Goal: Transaction & Acquisition: Purchase product/service

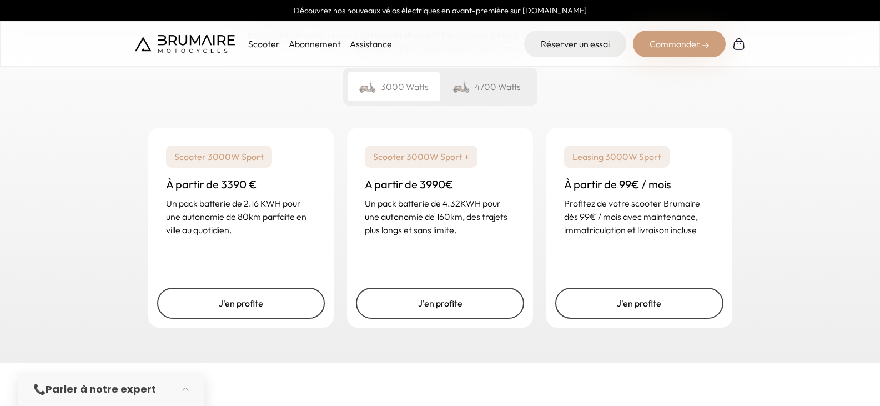
scroll to position [1693, 0]
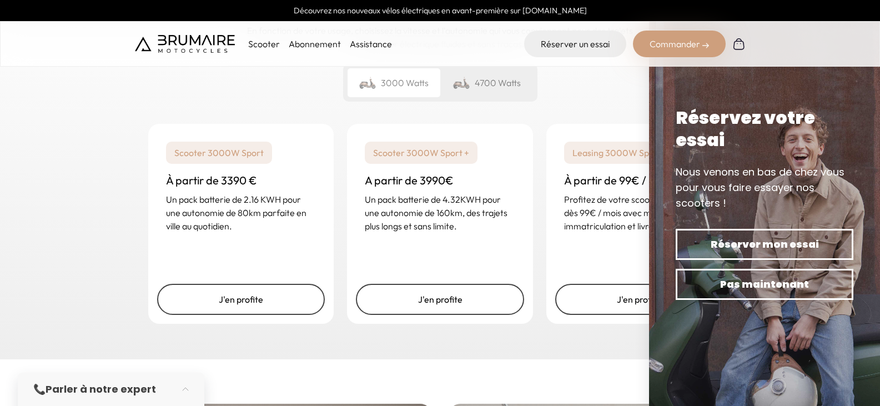
click at [511, 315] on div "Scooter 3000W Sport À partir de 3390 € Un pack batterie de 2.16 KWH pour une au…" at bounding box center [440, 223] width 611 height 226
click at [454, 306] on div "J'en profite" at bounding box center [440, 299] width 186 height 49
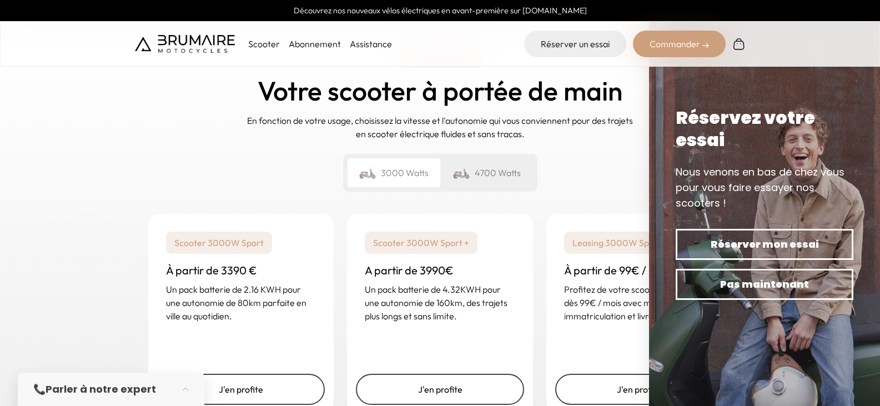
scroll to position [1603, 0]
click at [492, 159] on div "4700 Watts" at bounding box center [486, 173] width 93 height 29
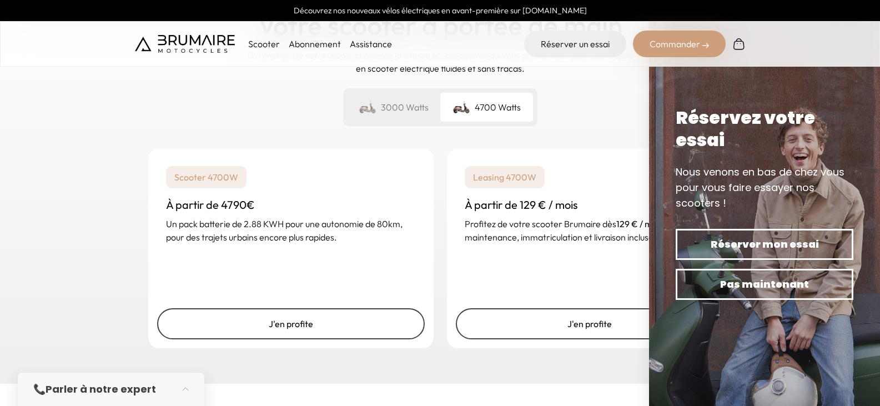
scroll to position [1673, 0]
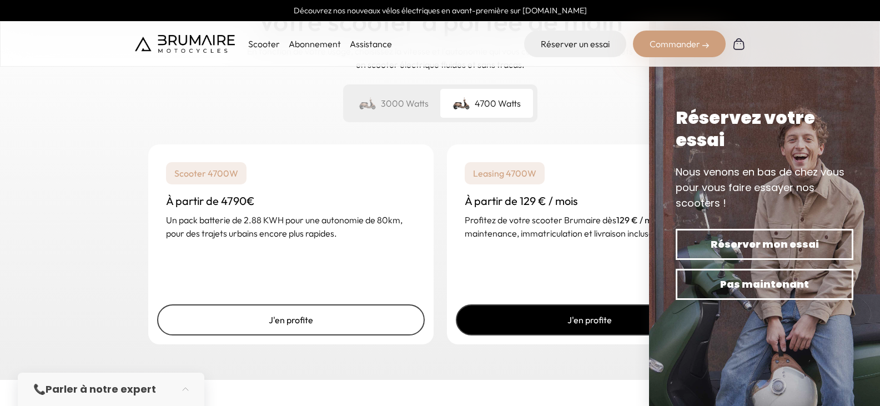
click at [538, 307] on link "J'en profite" at bounding box center [590, 319] width 268 height 31
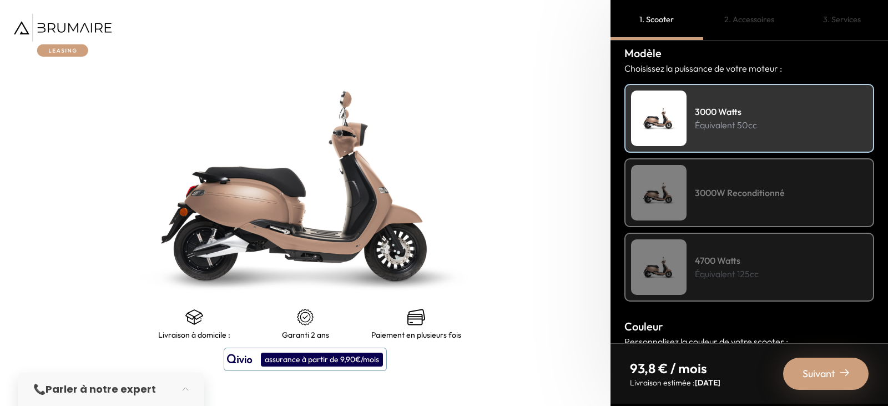
scroll to position [134, 0]
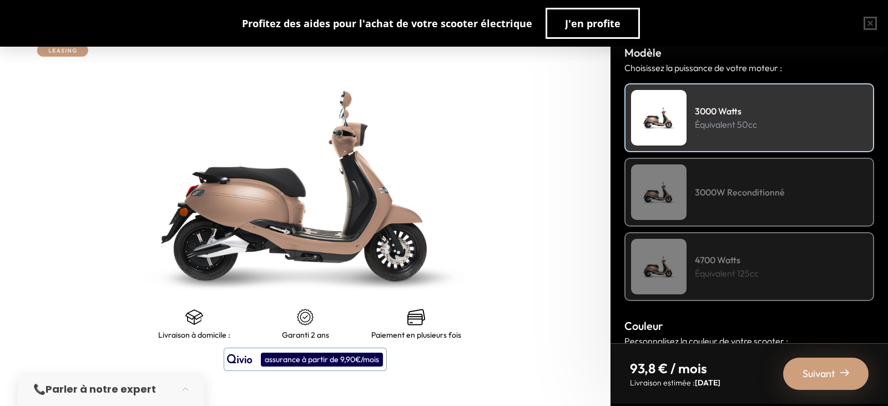
click at [737, 208] on div "3000W Reconditionné" at bounding box center [749, 192] width 250 height 69
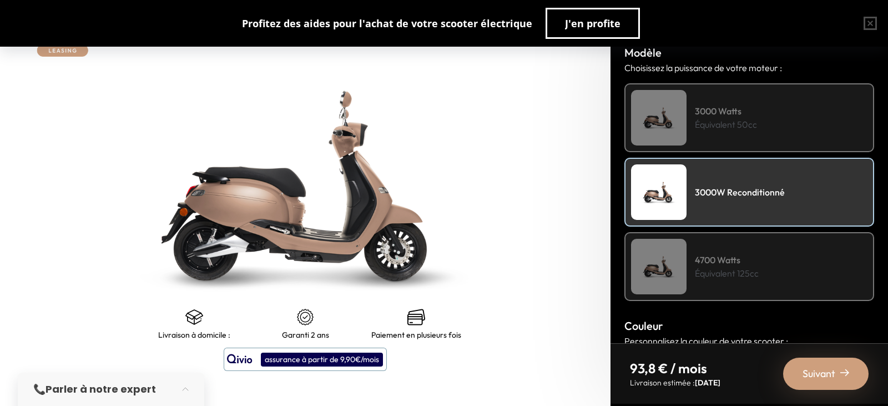
click at [737, 208] on div "3000W Reconditionné" at bounding box center [749, 192] width 250 height 69
click at [734, 134] on div "3000 Watts Équivalent 50cc" at bounding box center [749, 117] width 250 height 69
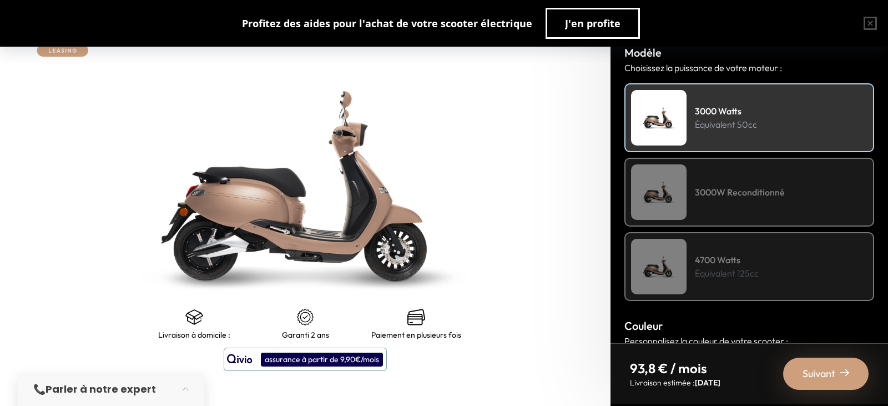
click at [734, 134] on div "3000 Watts Équivalent 50cc" at bounding box center [749, 117] width 250 height 69
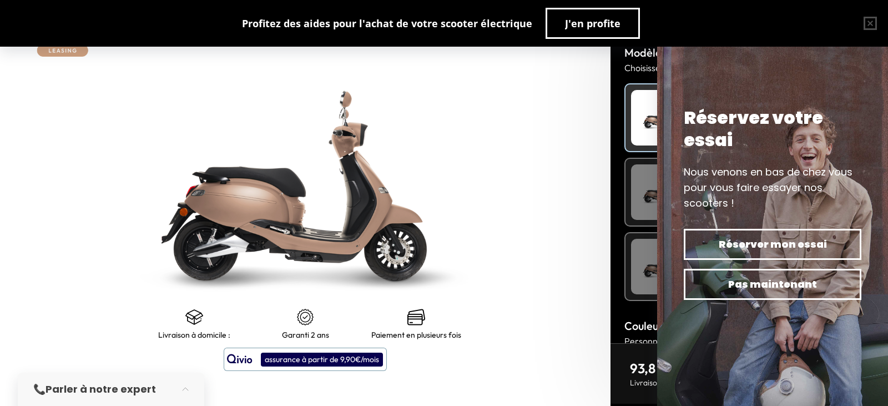
click at [735, 267] on div "Réserver mon essai Pas maintenant" at bounding box center [772, 264] width 186 height 80
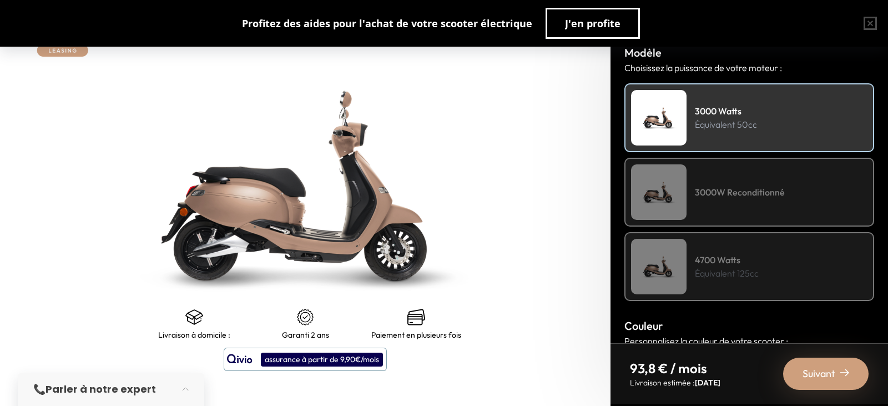
click at [735, 267] on p "Équivalent 125cc" at bounding box center [727, 272] width 64 height 13
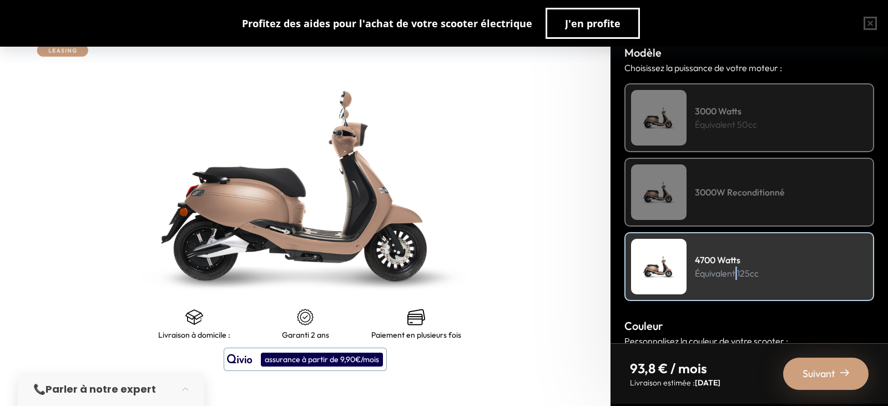
click at [735, 267] on p "Équivalent 125cc" at bounding box center [727, 272] width 64 height 13
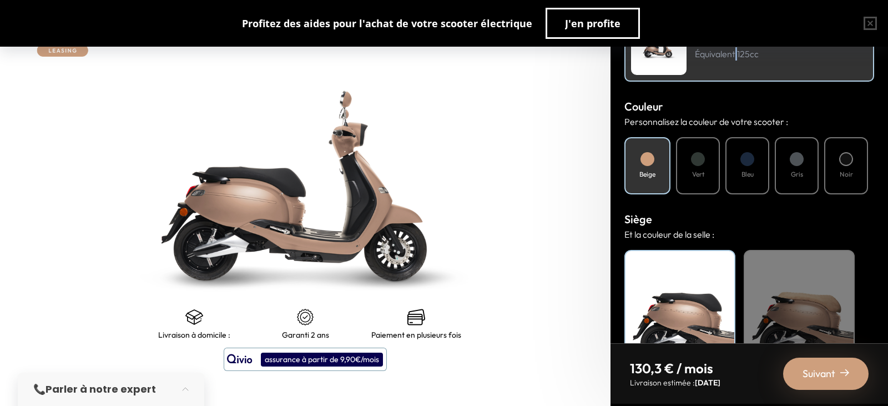
scroll to position [354, 0]
click at [693, 170] on h4 "Vert" at bounding box center [698, 174] width 12 height 10
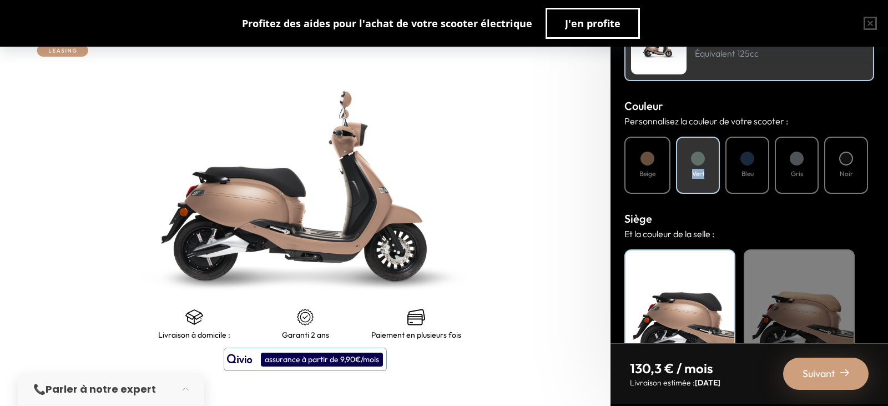
click at [693, 170] on h4 "Vert" at bounding box center [698, 174] width 12 height 10
click at [746, 170] on h4 "Bleu" at bounding box center [748, 174] width 12 height 10
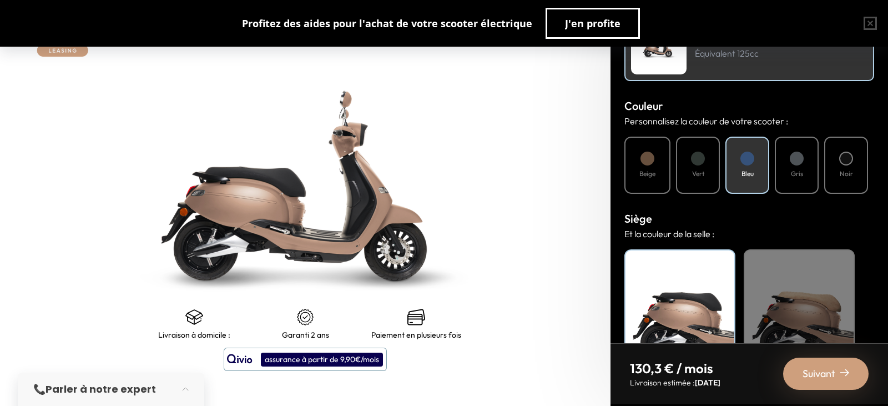
click at [643, 176] on h4 "Beige" at bounding box center [647, 174] width 16 height 10
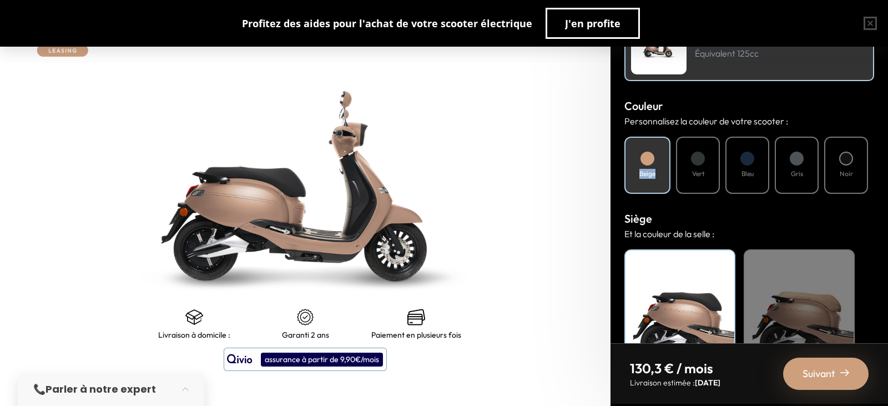
click at [643, 176] on h4 "Beige" at bounding box center [647, 174] width 16 height 10
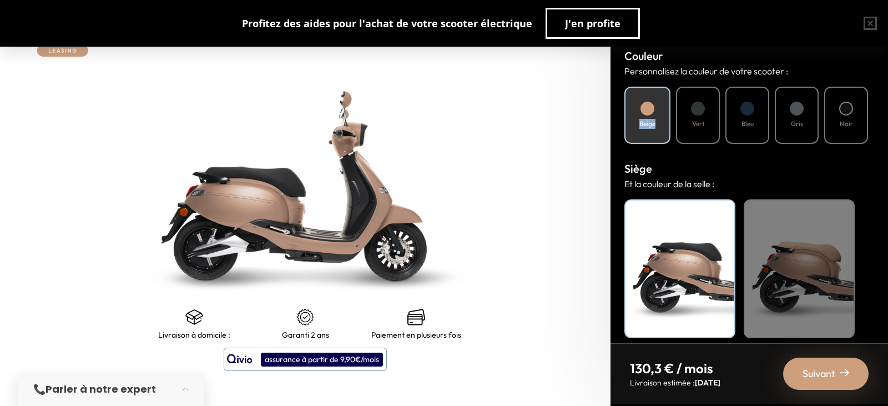
scroll to position [413, 0]
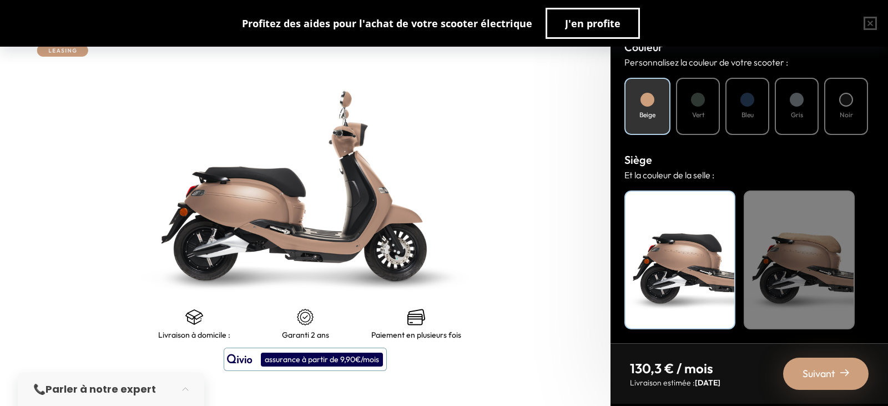
click at [807, 379] on span "Suivant" at bounding box center [819, 374] width 33 height 16
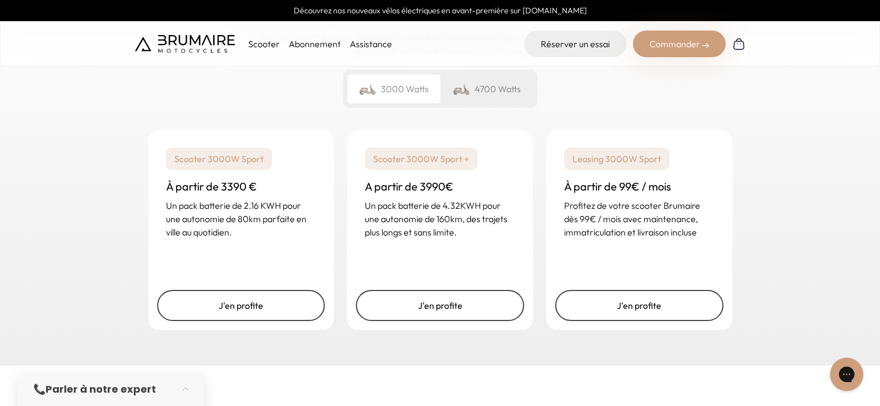
scroll to position [1688, 0]
click at [505, 74] on div "4700 Watts" at bounding box center [486, 88] width 93 height 29
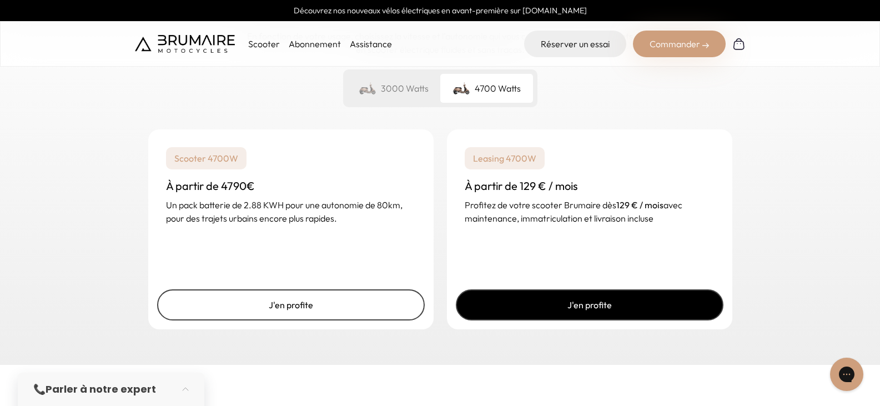
click at [569, 294] on link "J'en profite" at bounding box center [590, 304] width 268 height 31
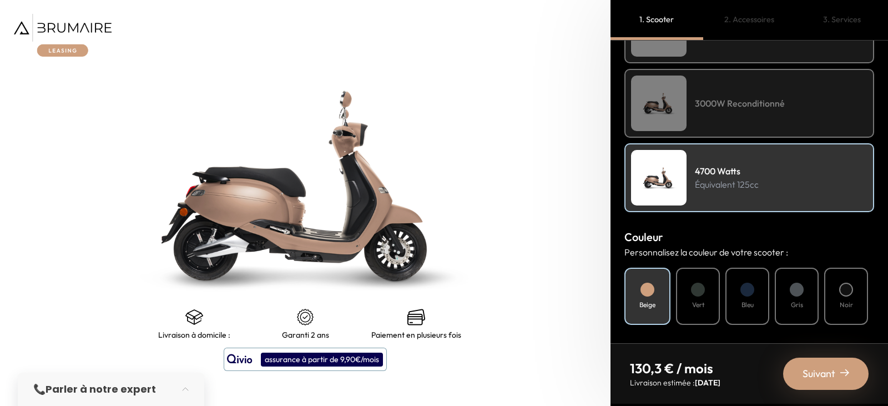
click at [819, 368] on span "Suivant" at bounding box center [819, 374] width 33 height 16
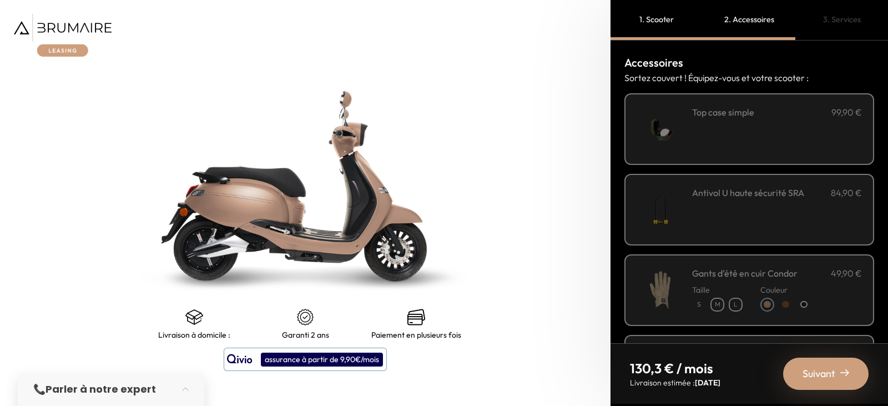
click at [657, 20] on div "1. Scooter" at bounding box center [657, 20] width 93 height 40
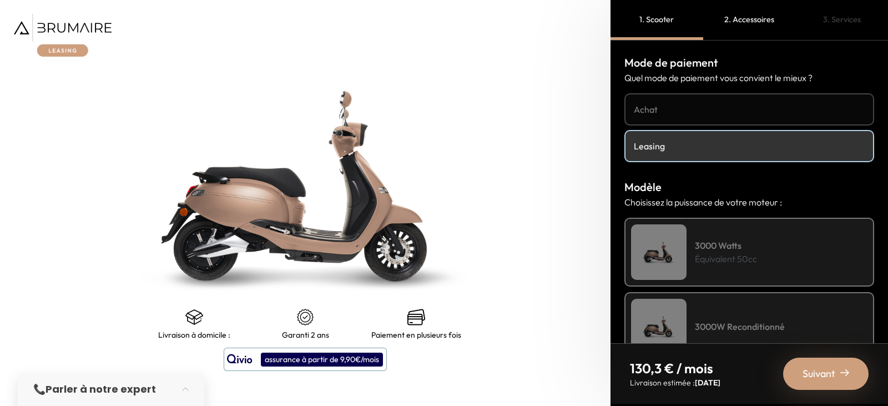
click at [683, 103] on h4 "Achat" at bounding box center [749, 109] width 231 height 13
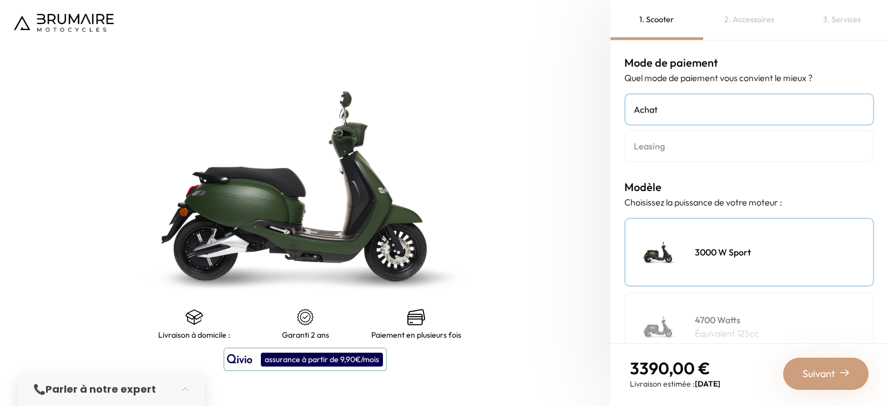
click at [669, 231] on img at bounding box center [659, 252] width 56 height 56
click at [674, 249] on img at bounding box center [659, 252] width 56 height 56
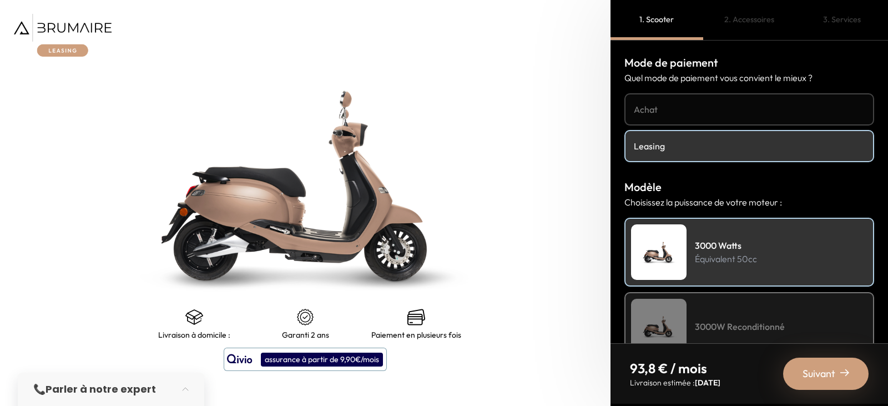
click at [694, 112] on h4 "Achat" at bounding box center [749, 109] width 231 height 13
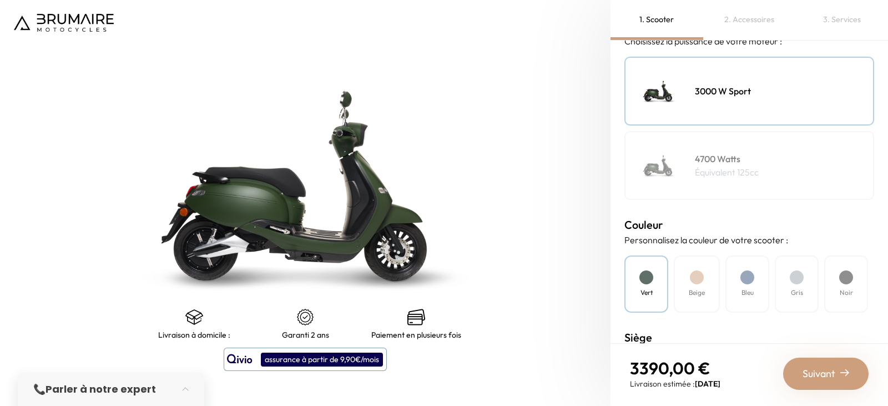
scroll to position [163, 0]
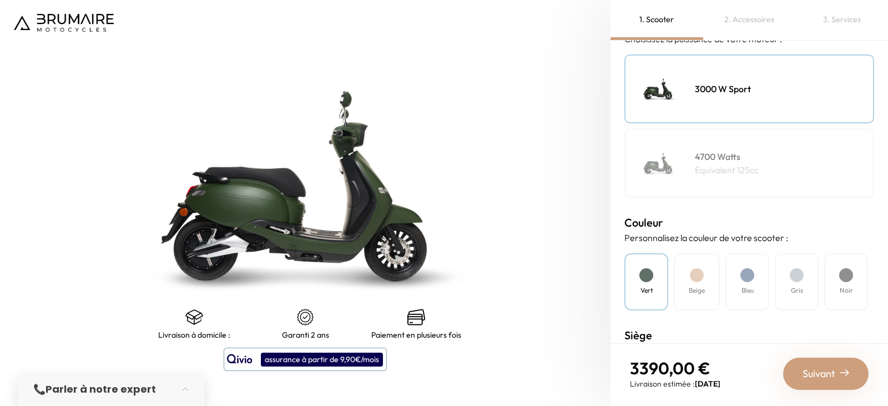
click at [719, 151] on h4 "4700 Watts" at bounding box center [727, 156] width 64 height 13
click at [714, 98] on div "3000 W Sport" at bounding box center [749, 88] width 250 height 69
click at [679, 102] on img at bounding box center [659, 89] width 56 height 56
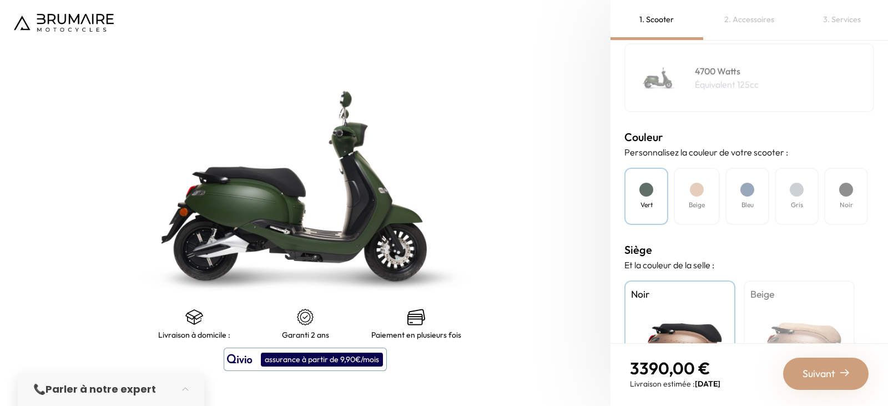
scroll to position [339, 0]
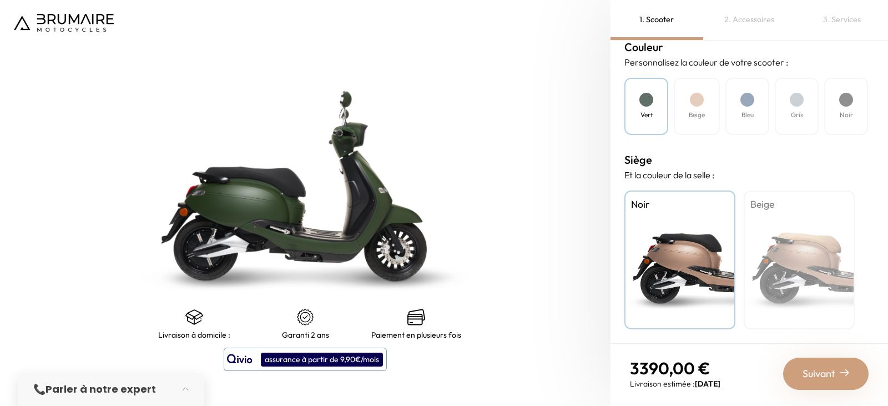
click at [808, 99] on div "Gris" at bounding box center [797, 106] width 44 height 57
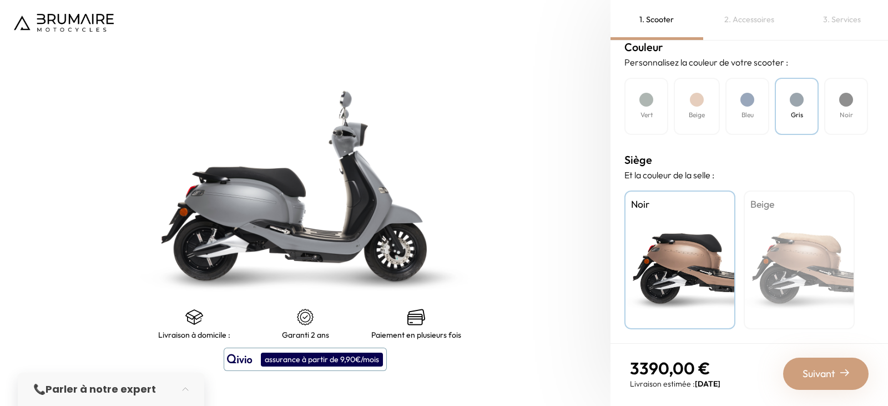
click at [808, 99] on div "Gris" at bounding box center [797, 106] width 44 height 57
click at [833, 105] on div "Noir" at bounding box center [846, 106] width 44 height 57
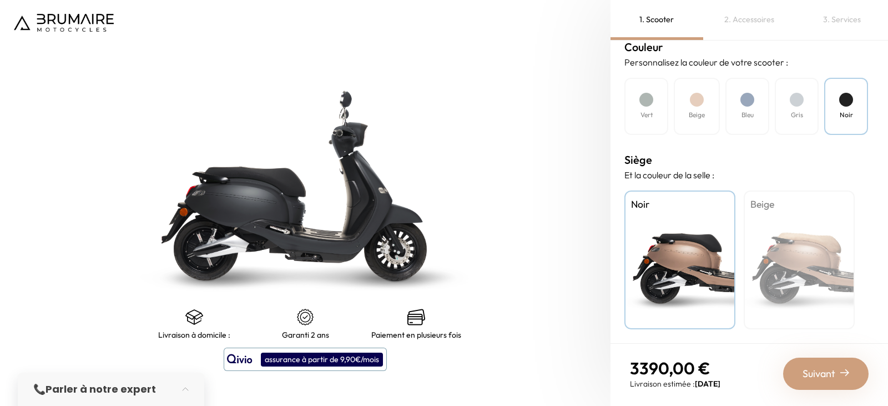
click at [652, 98] on div at bounding box center [646, 100] width 14 height 14
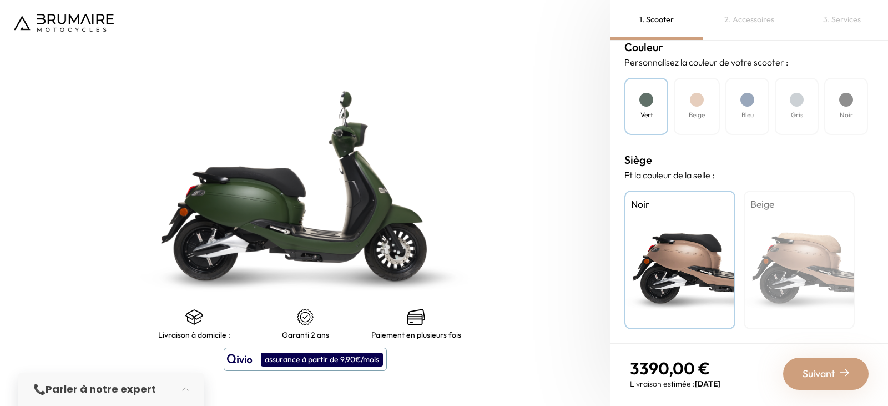
click at [652, 98] on div at bounding box center [646, 100] width 14 height 14
click at [864, 105] on div "Noir" at bounding box center [846, 106] width 44 height 57
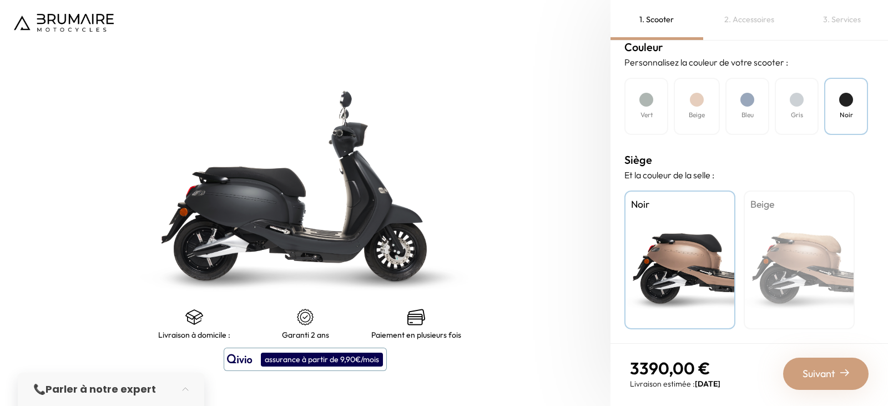
click at [864, 105] on div "Noir" at bounding box center [846, 106] width 44 height 57
click at [826, 239] on div "Beige" at bounding box center [799, 259] width 111 height 139
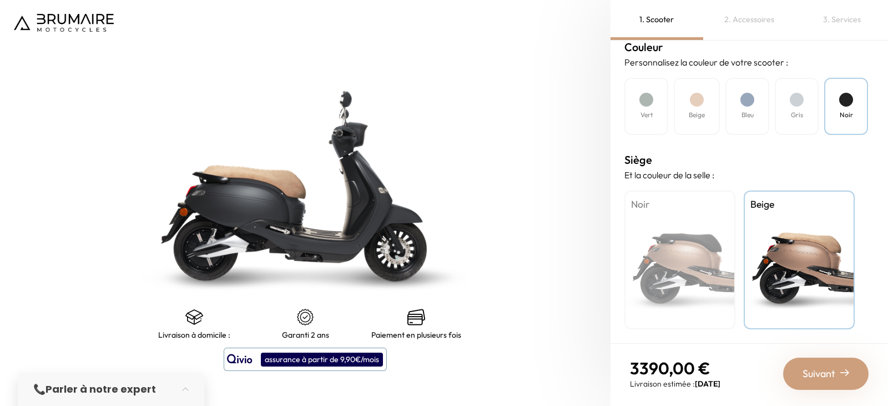
click at [826, 239] on div "Beige" at bounding box center [799, 259] width 111 height 139
click at [812, 375] on span "Suivant" at bounding box center [819, 374] width 33 height 16
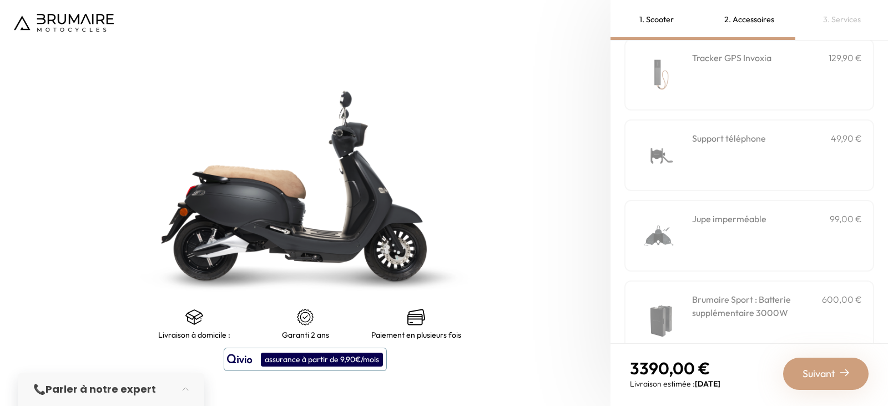
scroll to position [295, 0]
click at [734, 235] on div "Jupe imperméable 99,00 €" at bounding box center [777, 236] width 170 height 47
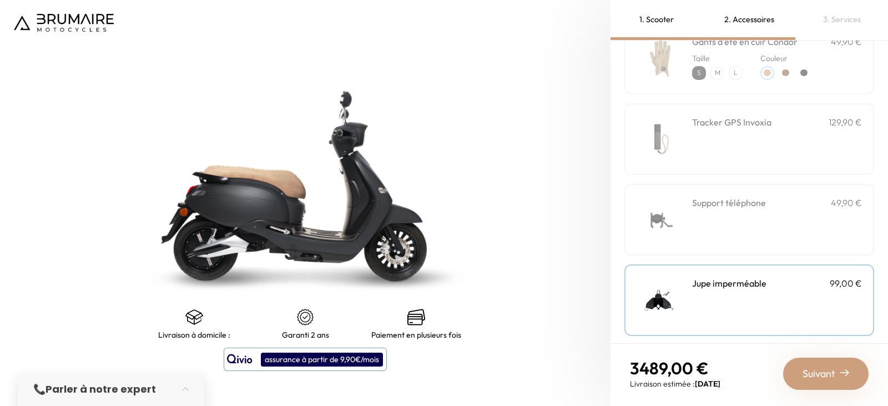
scroll to position [235, 0]
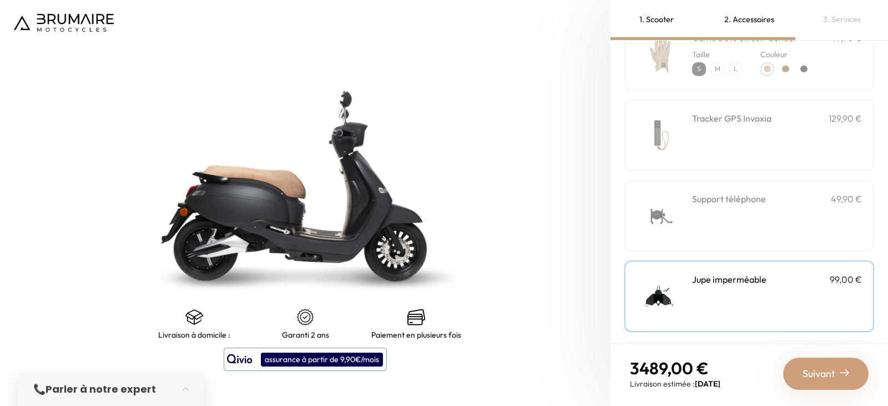
click at [727, 208] on div "Support téléphone 49,90 €" at bounding box center [777, 215] width 170 height 47
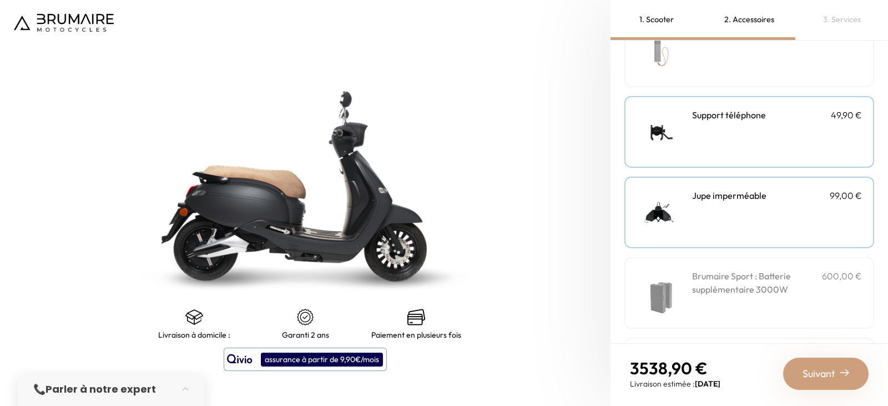
scroll to position [399, 0]
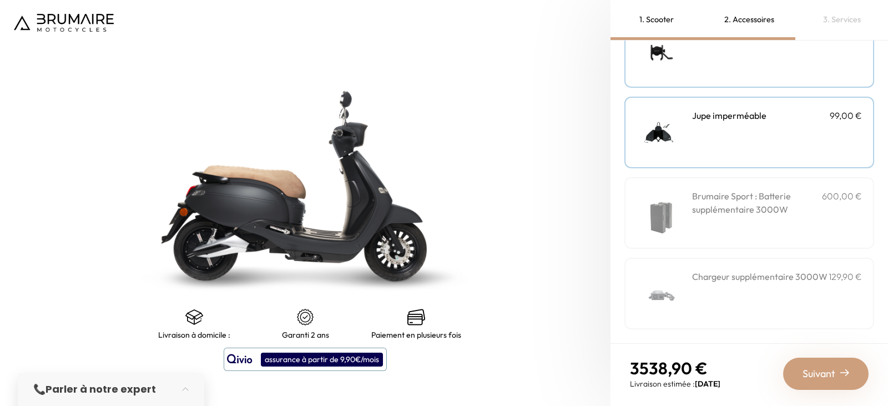
click at [811, 370] on span "Suivant" at bounding box center [819, 374] width 33 height 16
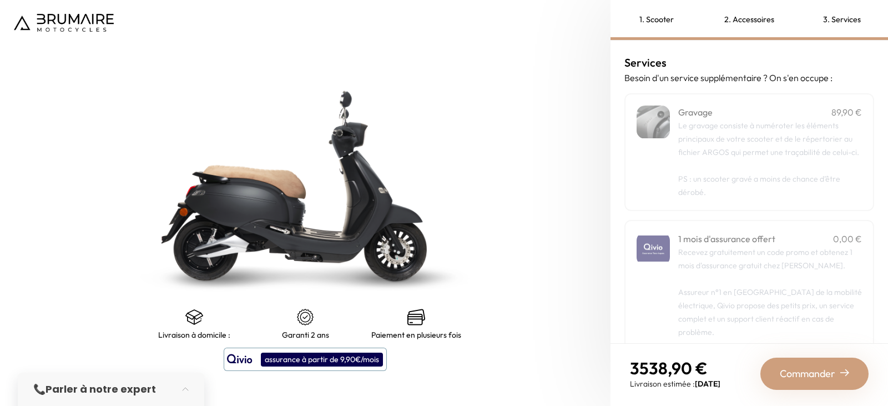
click at [758, 262] on p "Recevez gratuitement un code promo et obtenez 1 mois d'assurance gratuit chez […" at bounding box center [770, 291] width 184 height 93
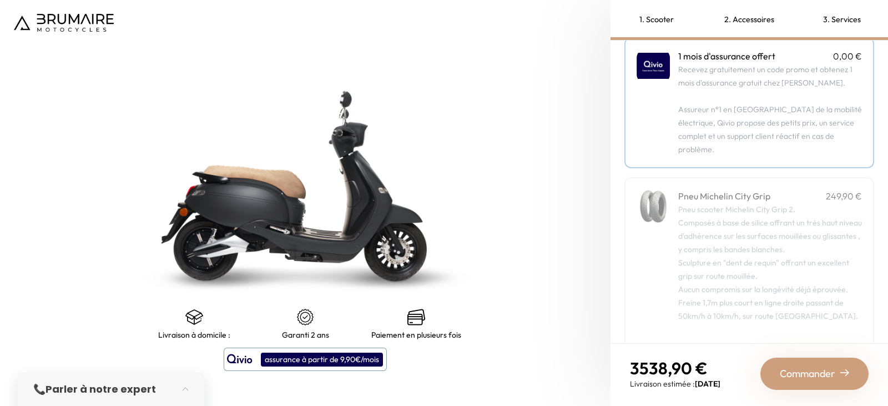
scroll to position [0, 0]
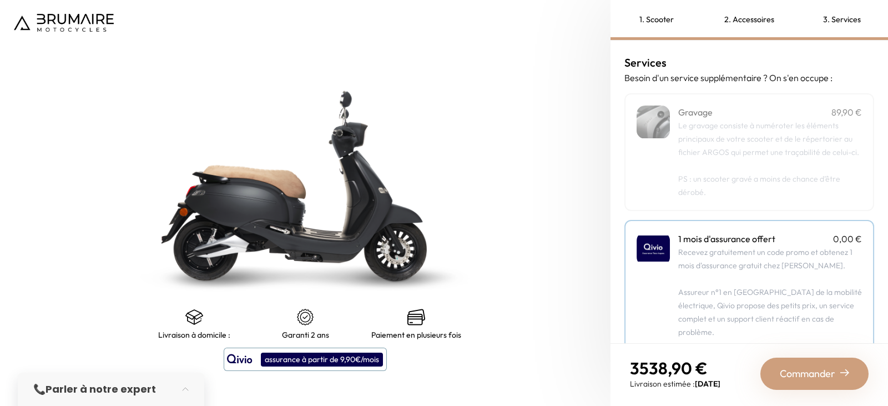
click at [748, 159] on p "Le gravage consiste à numéroter les éléments principaux de votre scooter et de …" at bounding box center [770, 139] width 184 height 40
click at [743, 26] on div "2. Accessoires" at bounding box center [749, 20] width 93 height 40
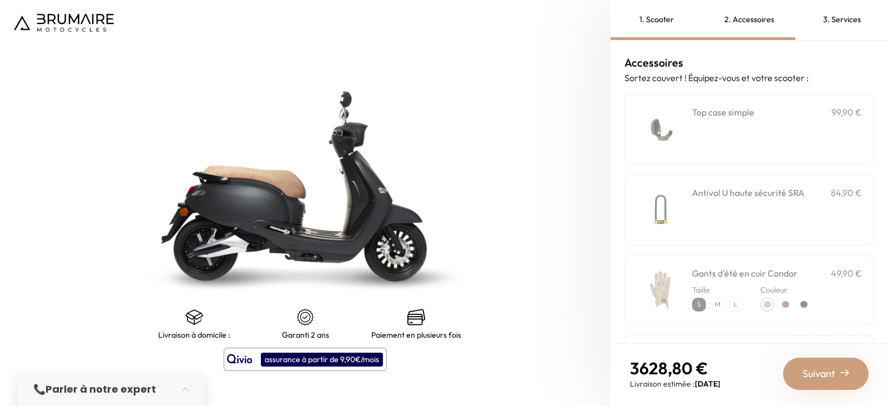
click at [725, 132] on div "**********" at bounding box center [777, 128] width 170 height 47
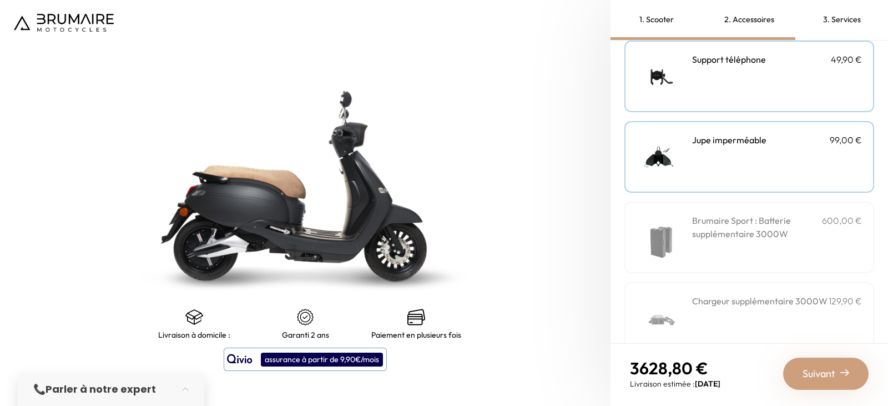
scroll to position [399, 0]
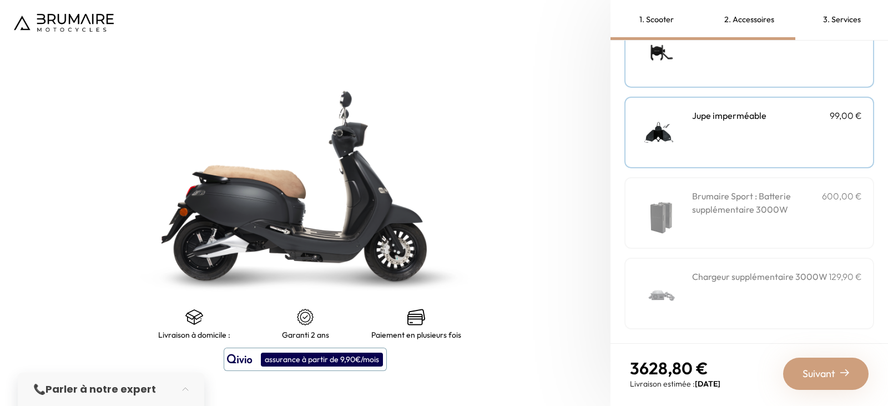
click at [745, 228] on div "Brumaire Sport : Batterie supplémentaire 3000W 600,00 €" at bounding box center [777, 212] width 170 height 47
click at [755, 197] on h3 "Brumaire Sport : Batterie supplémentaire 3000W" at bounding box center [757, 202] width 130 height 27
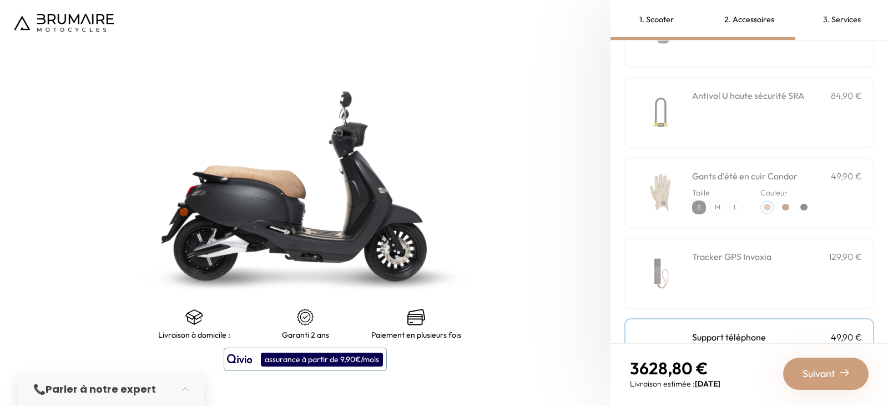
scroll to position [0, 0]
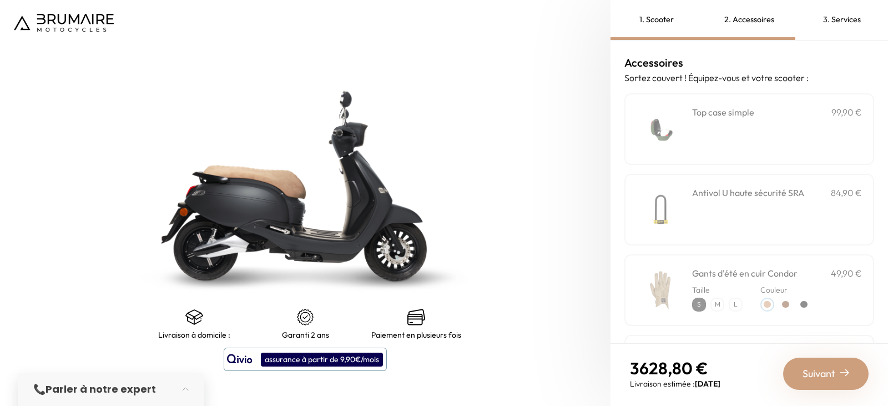
click at [655, 16] on div "1. Scooter" at bounding box center [657, 20] width 93 height 40
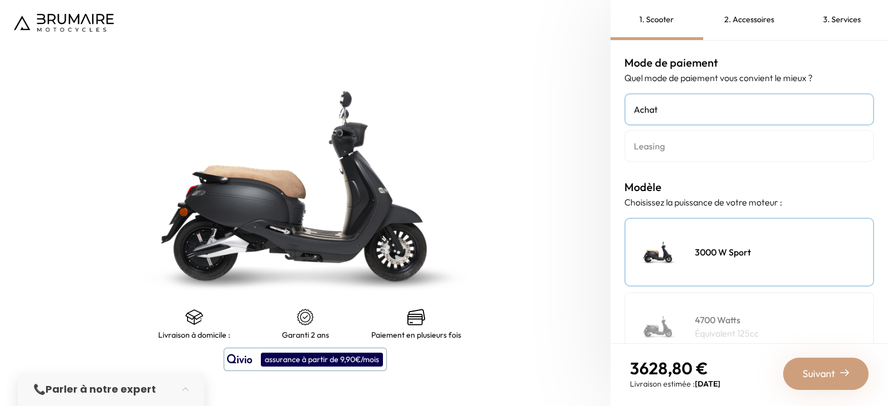
click at [669, 148] on h4 "Leasing" at bounding box center [749, 145] width 231 height 13
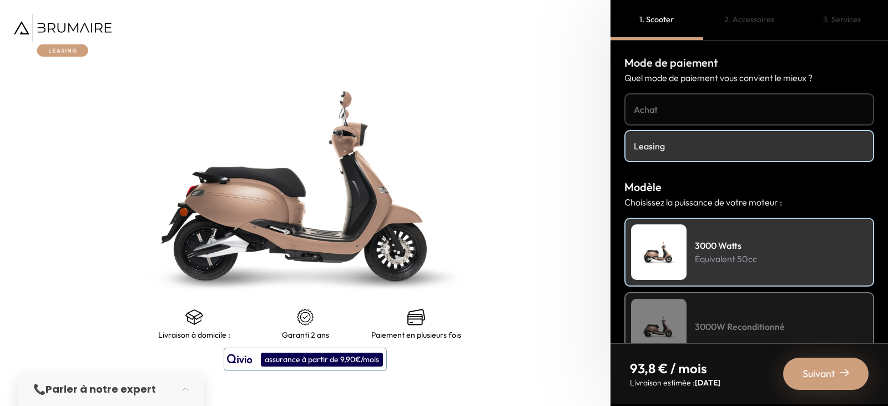
scroll to position [174, 0]
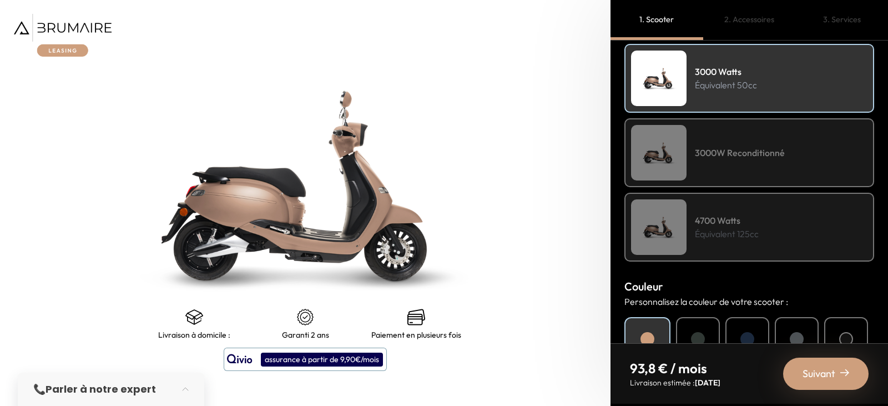
click at [713, 233] on p "Équivalent 125cc" at bounding box center [727, 233] width 64 height 13
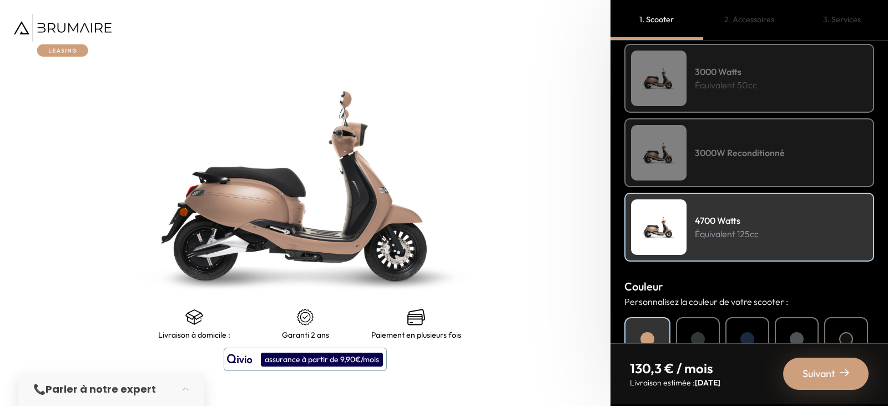
click at [713, 233] on p "Équivalent 125cc" at bounding box center [727, 233] width 64 height 13
click at [662, 239] on img at bounding box center [659, 227] width 56 height 56
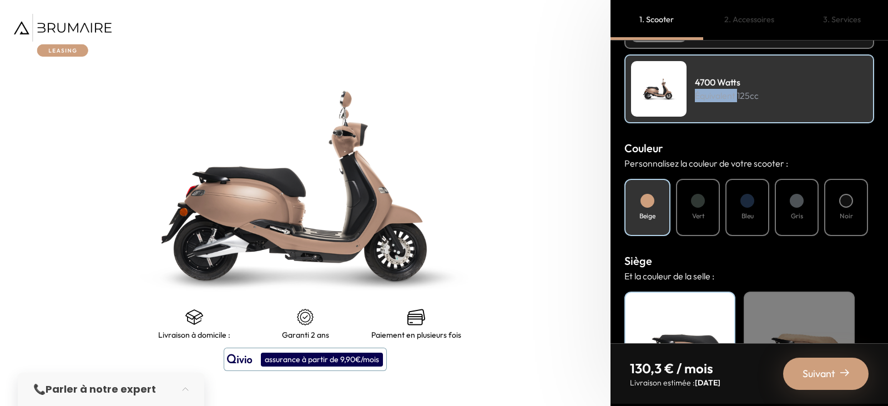
scroll to position [413, 0]
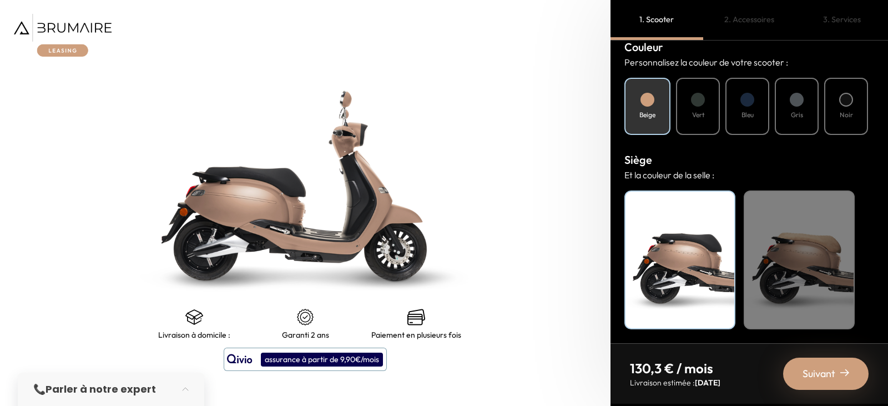
click at [846, 378] on div "Suivant" at bounding box center [825, 373] width 85 height 32
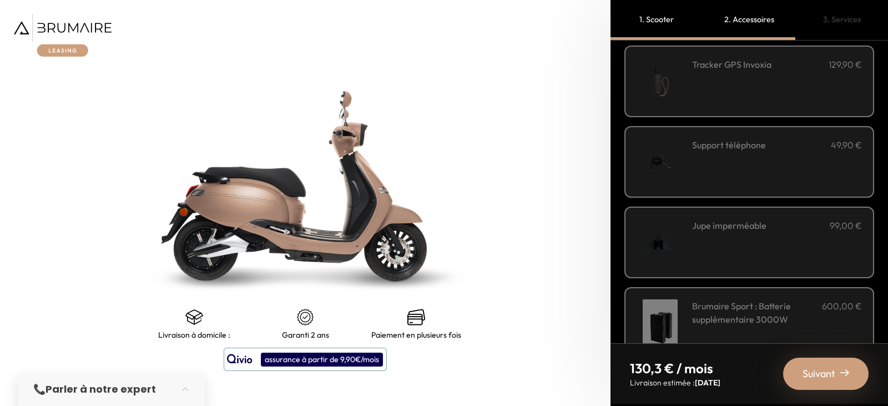
scroll to position [289, 0]
click at [713, 245] on div "Jupe imperméable 99,00 €" at bounding box center [777, 242] width 170 height 47
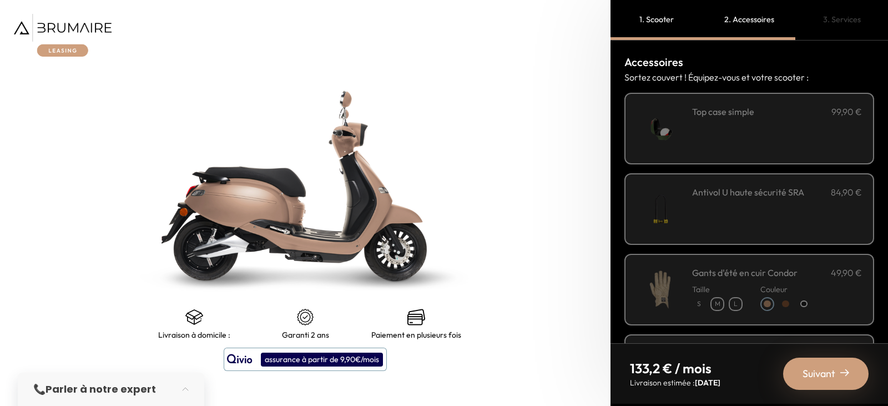
scroll to position [0, 0]
click at [739, 127] on div "**********" at bounding box center [777, 128] width 170 height 47
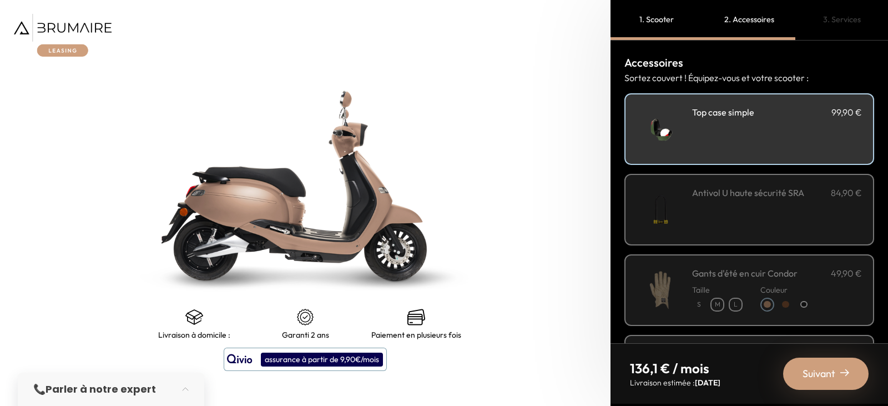
click at [739, 145] on div "**********" at bounding box center [777, 128] width 170 height 47
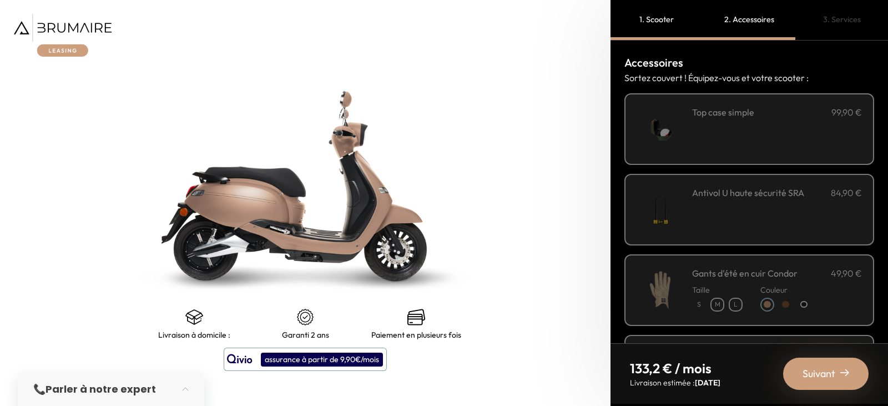
click at [739, 145] on div "**********" at bounding box center [777, 128] width 170 height 47
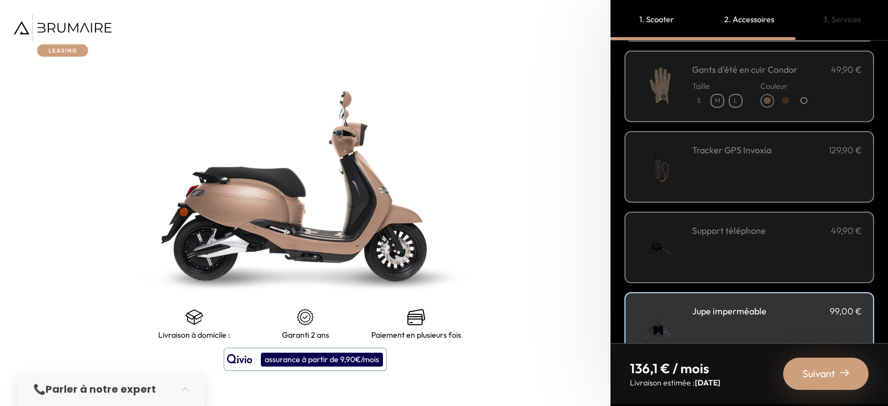
scroll to position [399, 0]
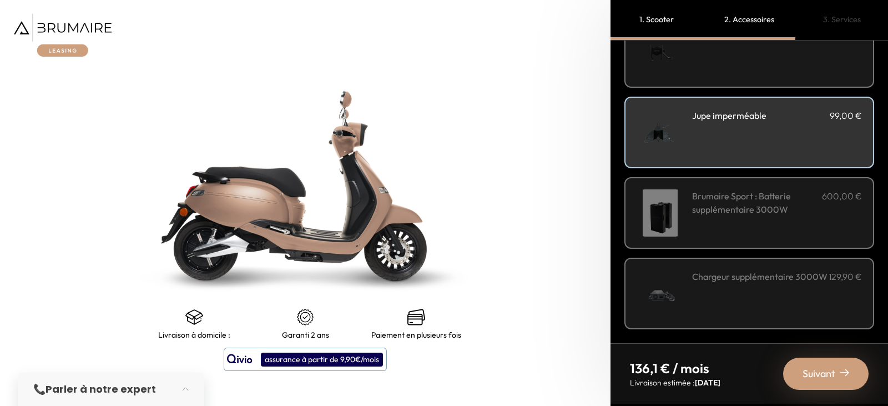
click at [841, 375] on img at bounding box center [844, 372] width 9 height 9
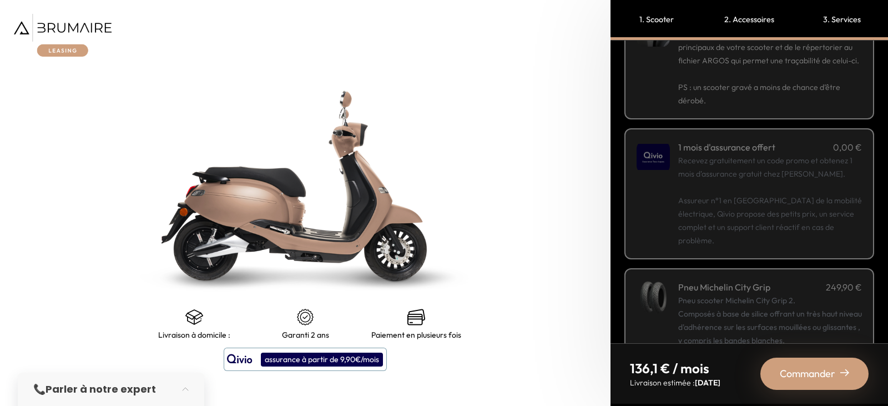
scroll to position [83, 0]
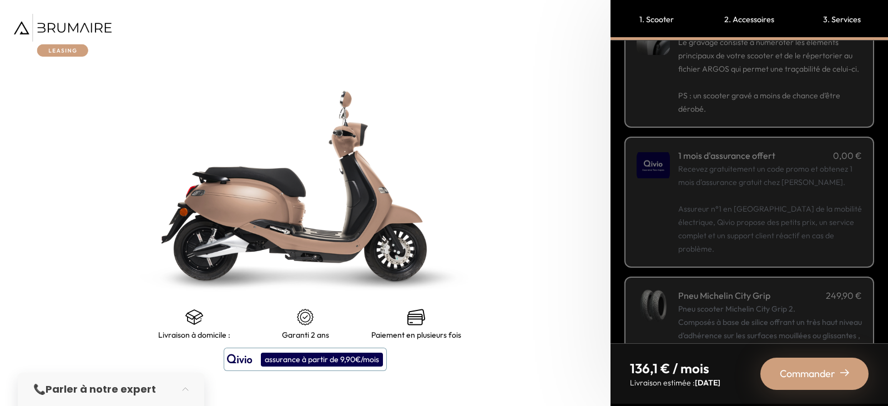
click at [757, 228] on p "Recevez gratuitement un code promo et obtenez 1 mois d'assurance gratuit chez […" at bounding box center [770, 208] width 184 height 93
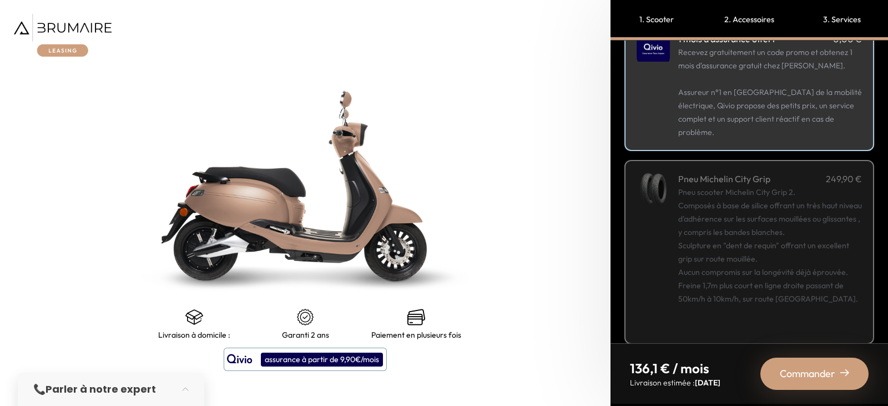
scroll to position [215, 0]
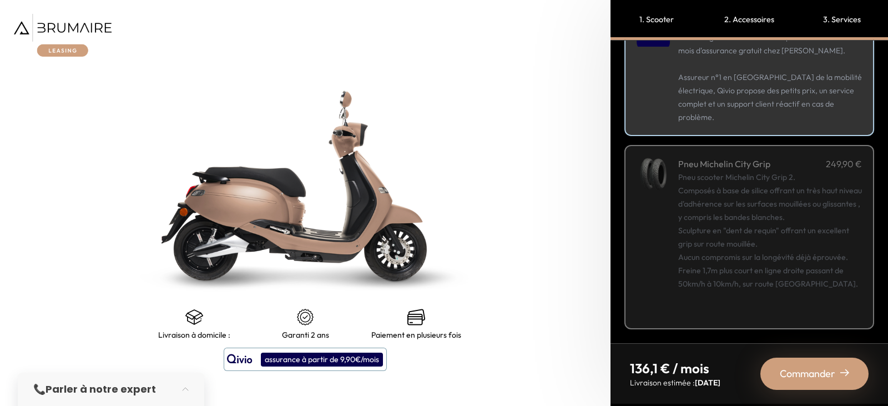
click at [823, 368] on span "Commander" at bounding box center [808, 374] width 56 height 16
